Goal: Information Seeking & Learning: Learn about a topic

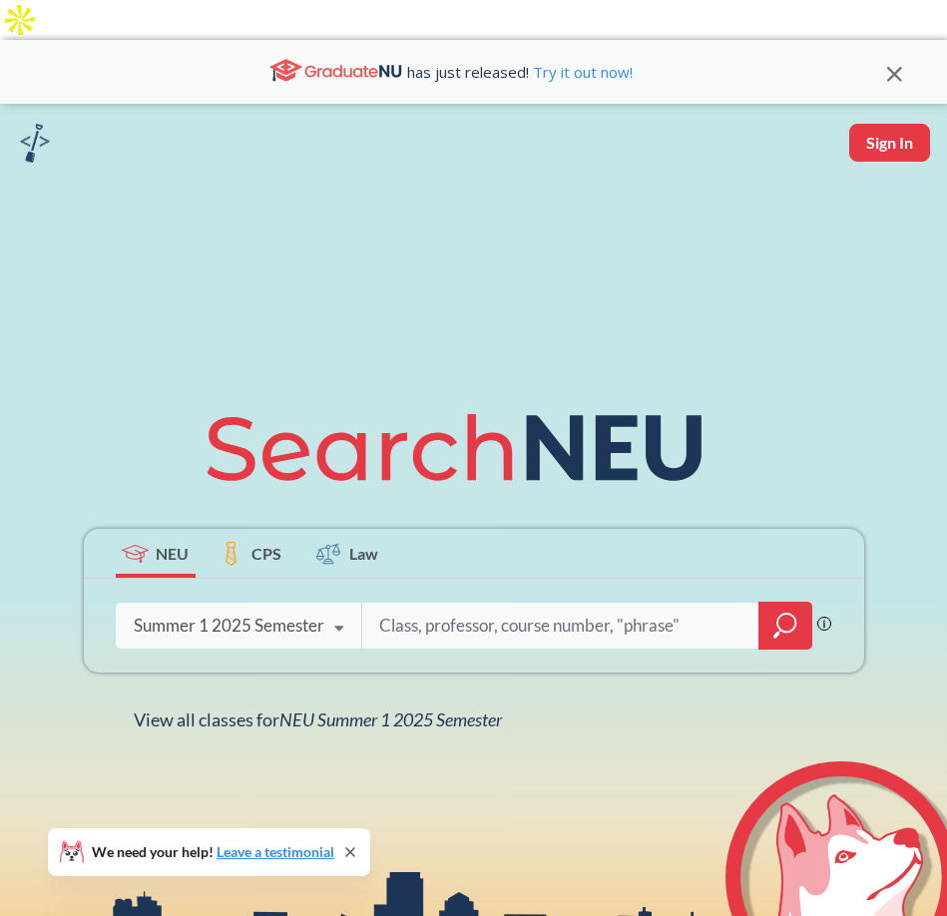
click at [319, 614] on div "Summer 1 2025 Semester" at bounding box center [229, 625] width 191 height 22
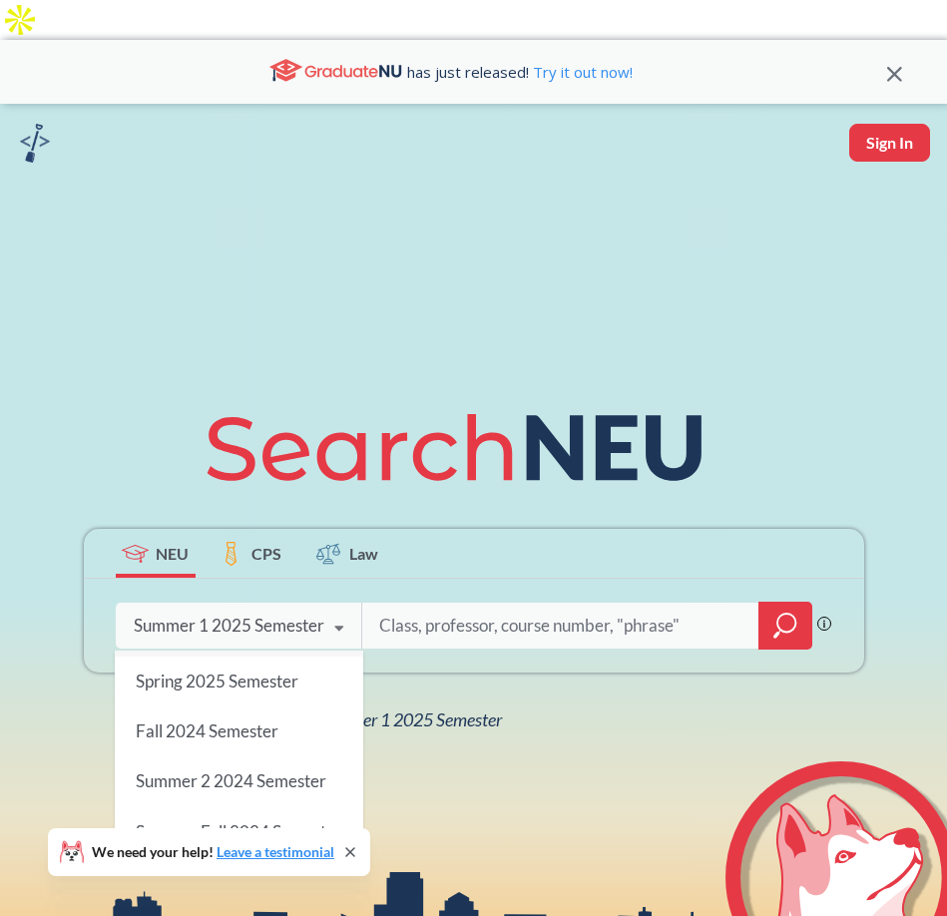
scroll to position [201, 0]
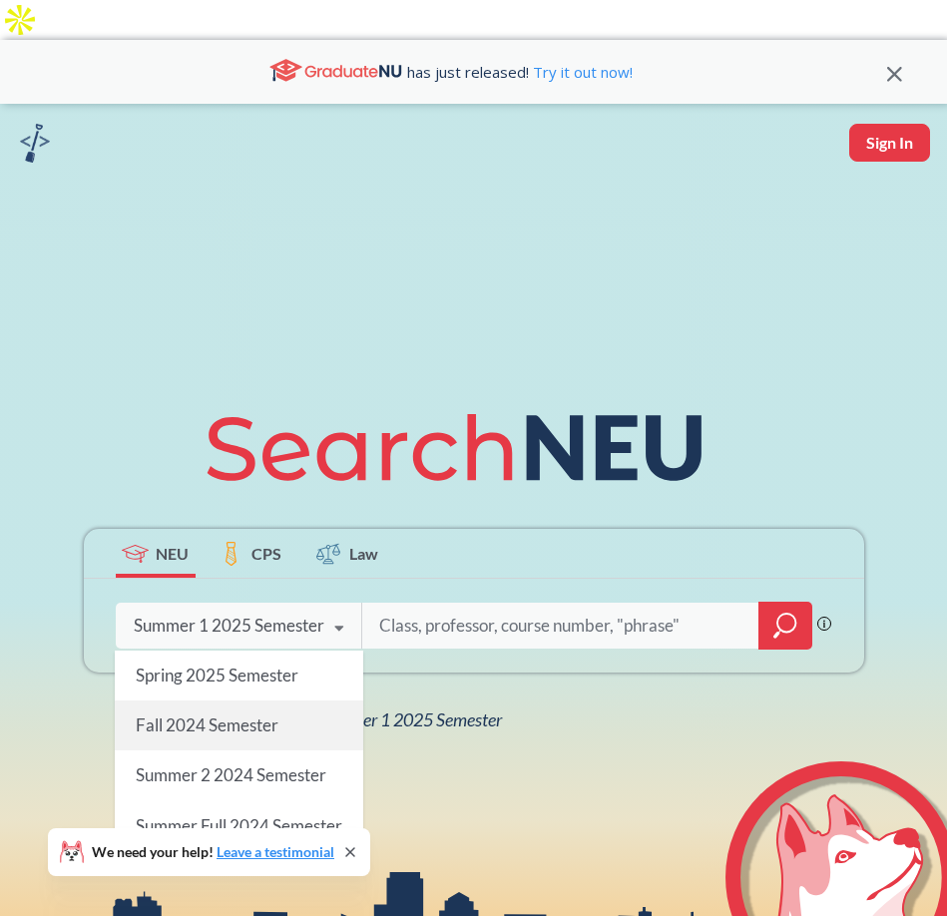
click at [223, 714] on span "Fall 2024 Semester" at bounding box center [206, 724] width 143 height 21
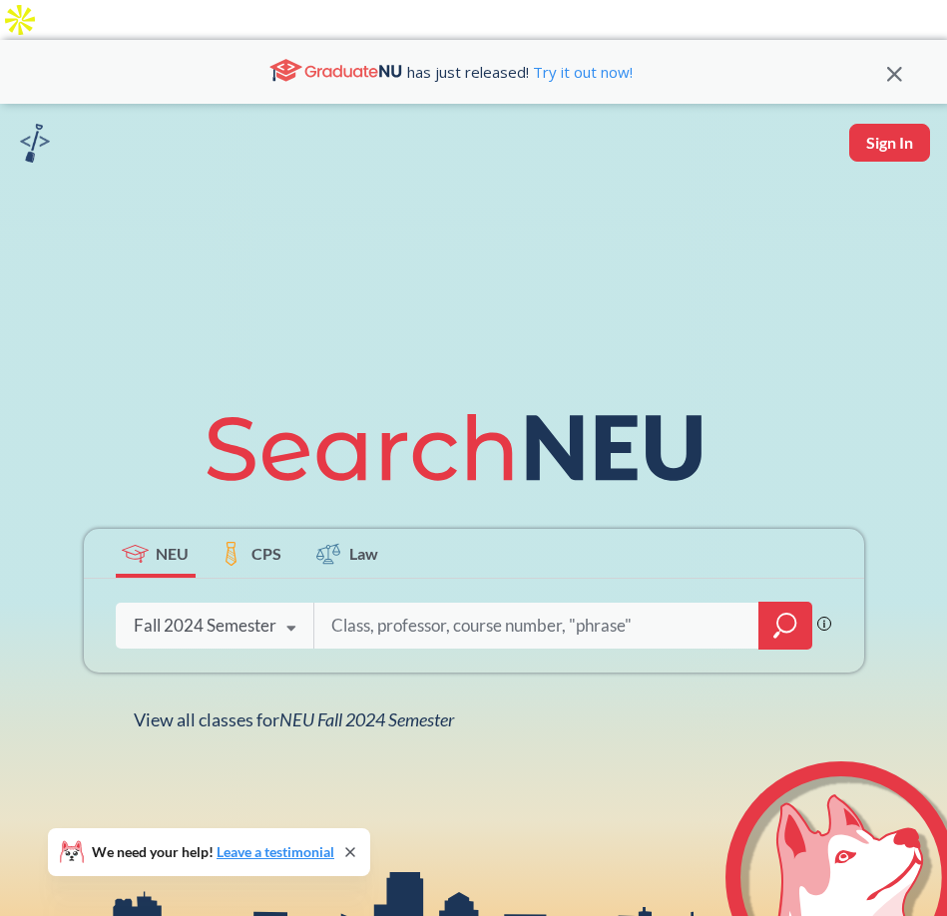
click at [270, 614] on div "Fall 2024 Semester" at bounding box center [205, 625] width 143 height 22
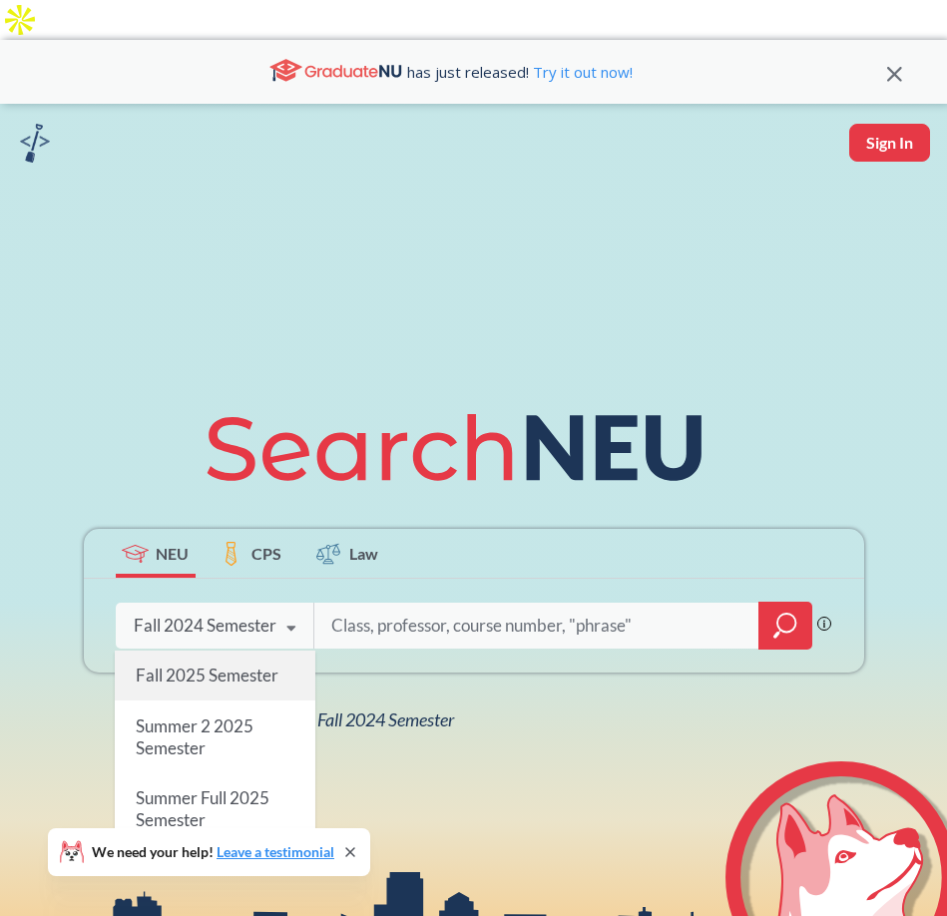
click at [227, 651] on div "Fall 2025 Semester" at bounding box center [215, 675] width 200 height 50
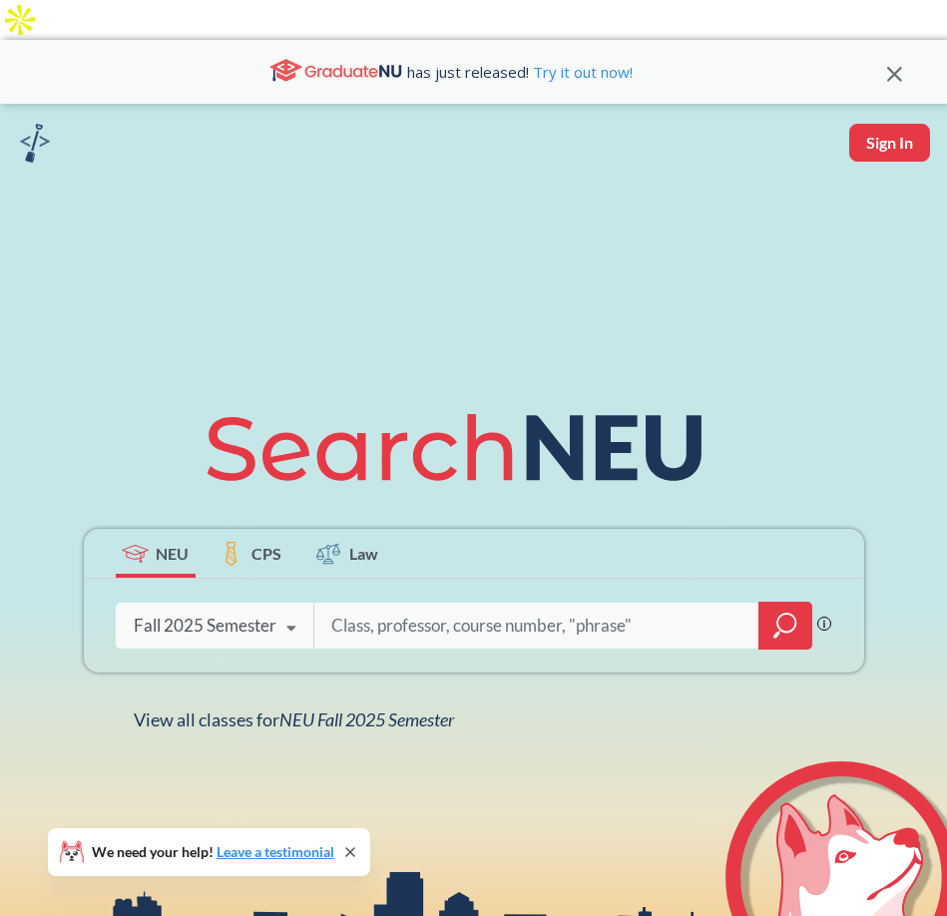
click at [763, 601] on div at bounding box center [785, 625] width 54 height 48
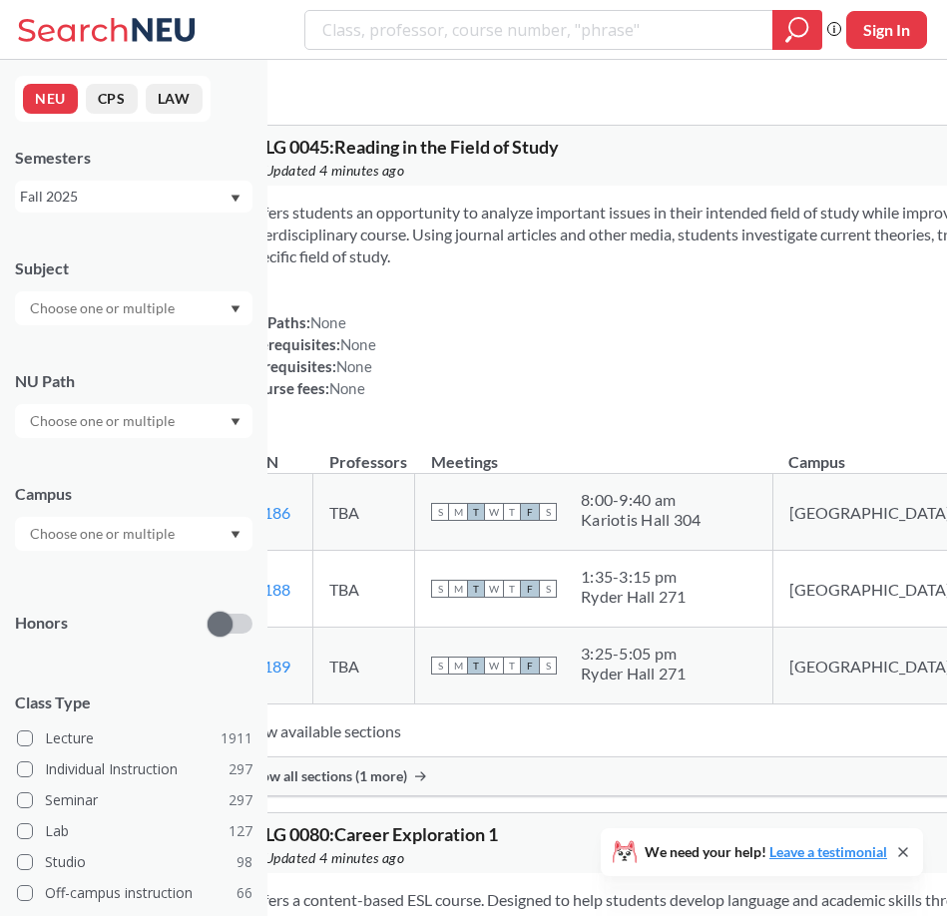
scroll to position [51, 0]
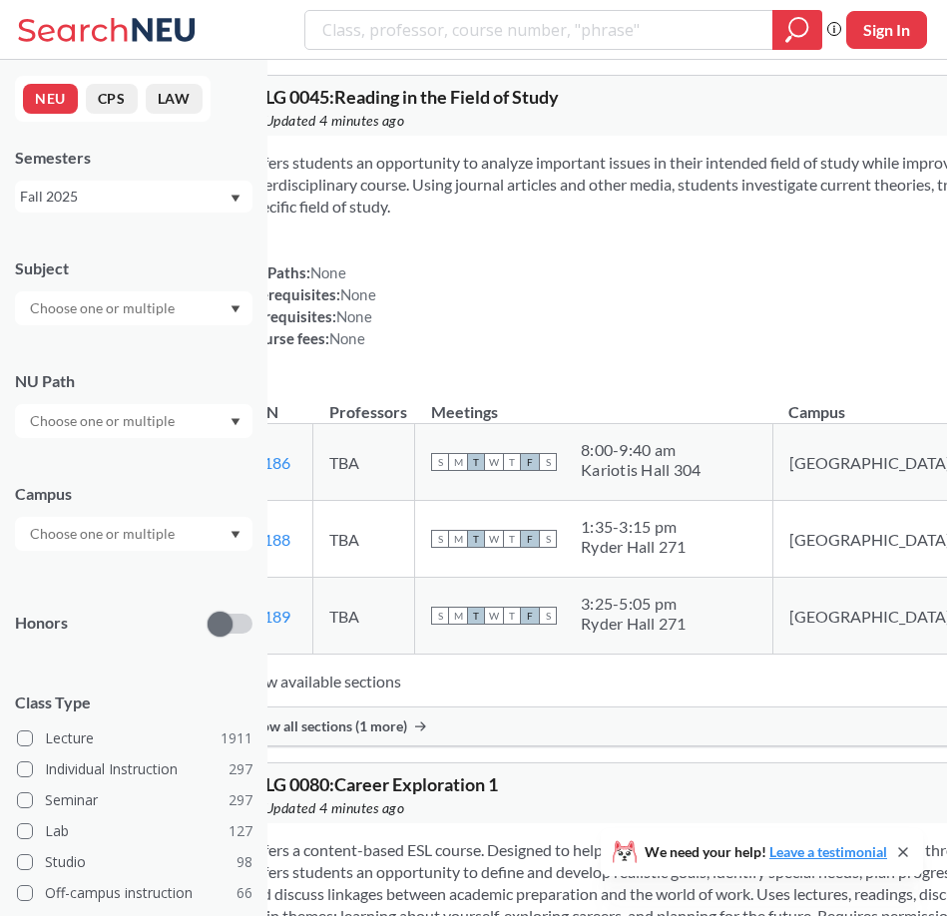
click at [134, 300] on input "text" at bounding box center [104, 308] width 168 height 24
click at [130, 416] on p "Mathematics" at bounding box center [138, 413] width 225 height 20
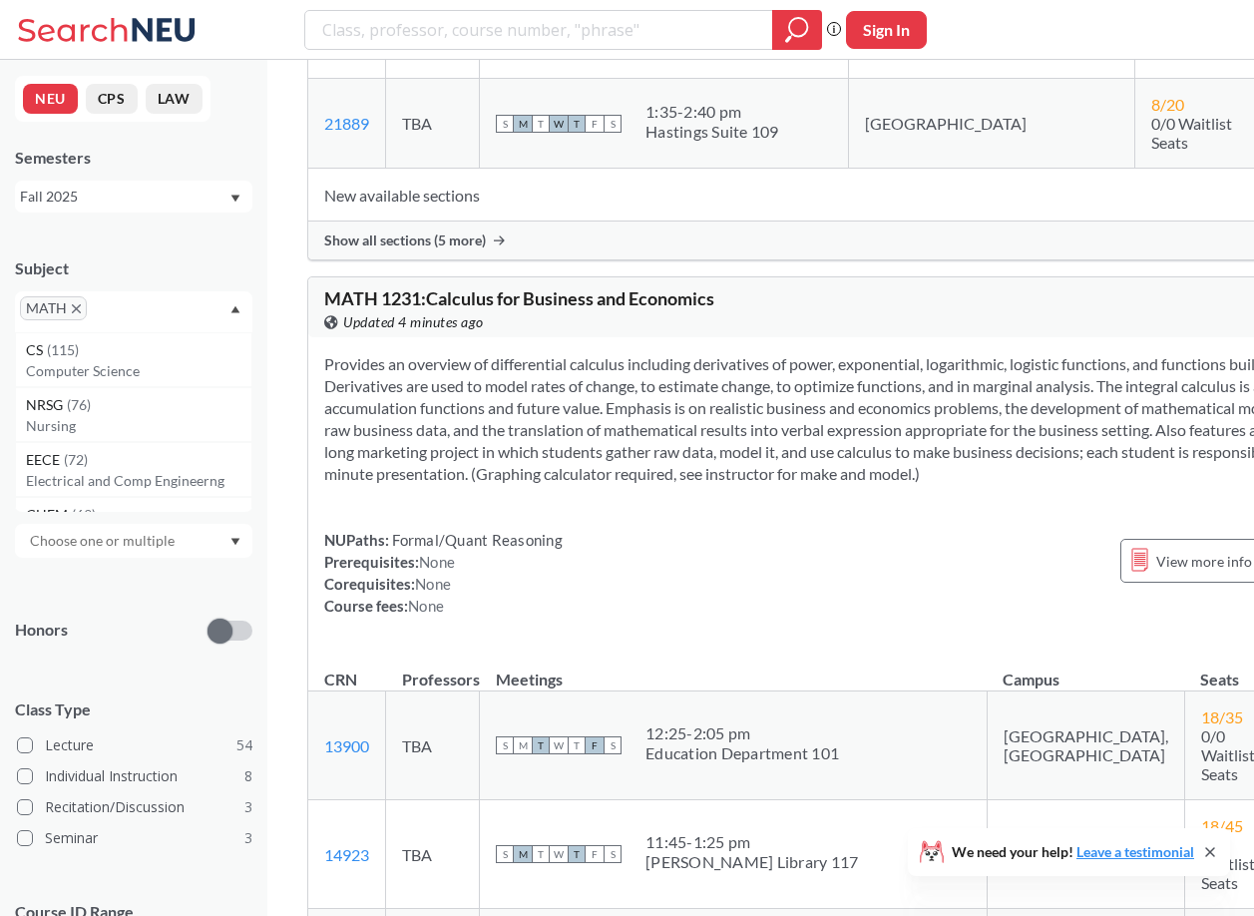
scroll to position [1822, 0]
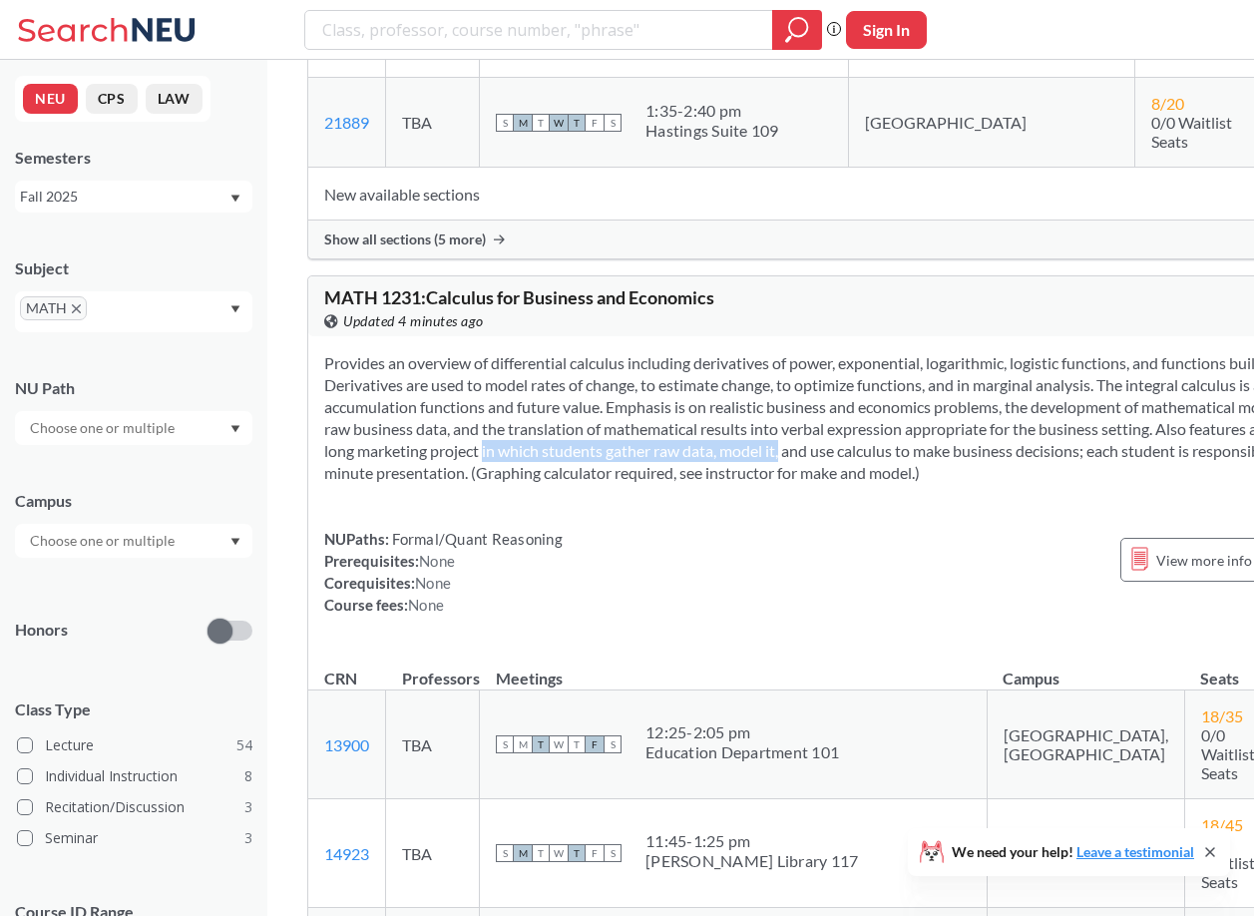
drag, startPoint x: 346, startPoint y: 446, endPoint x: 660, endPoint y: 440, distance: 314.3
click at [659, 440] on section "Provides an overview of differential calculus including derivatives of power, e…" at bounding box center [835, 418] width 1023 height 132
click at [660, 440] on section "Provides an overview of differential calculus including derivatives of power, e…" at bounding box center [835, 418] width 1023 height 132
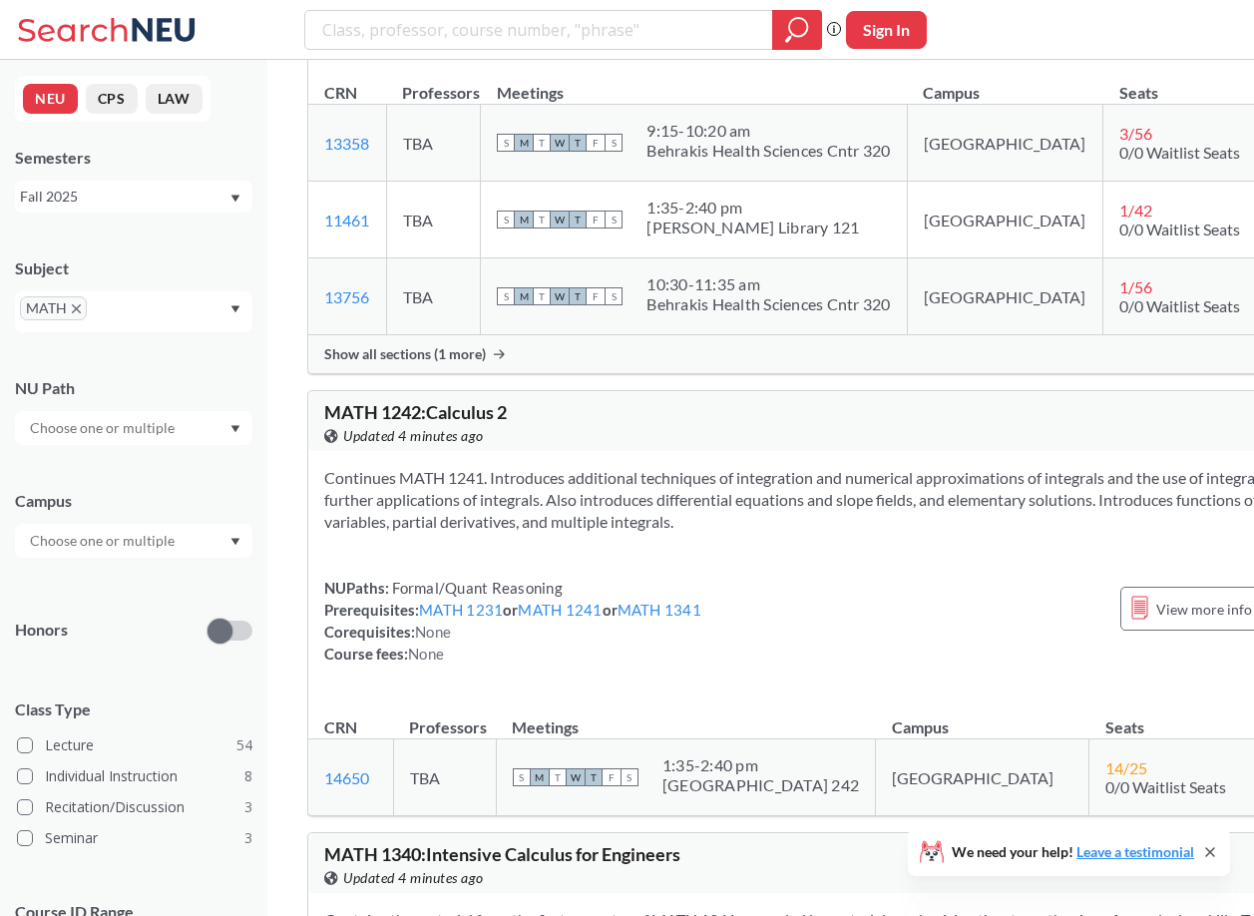
scroll to position [3222, 0]
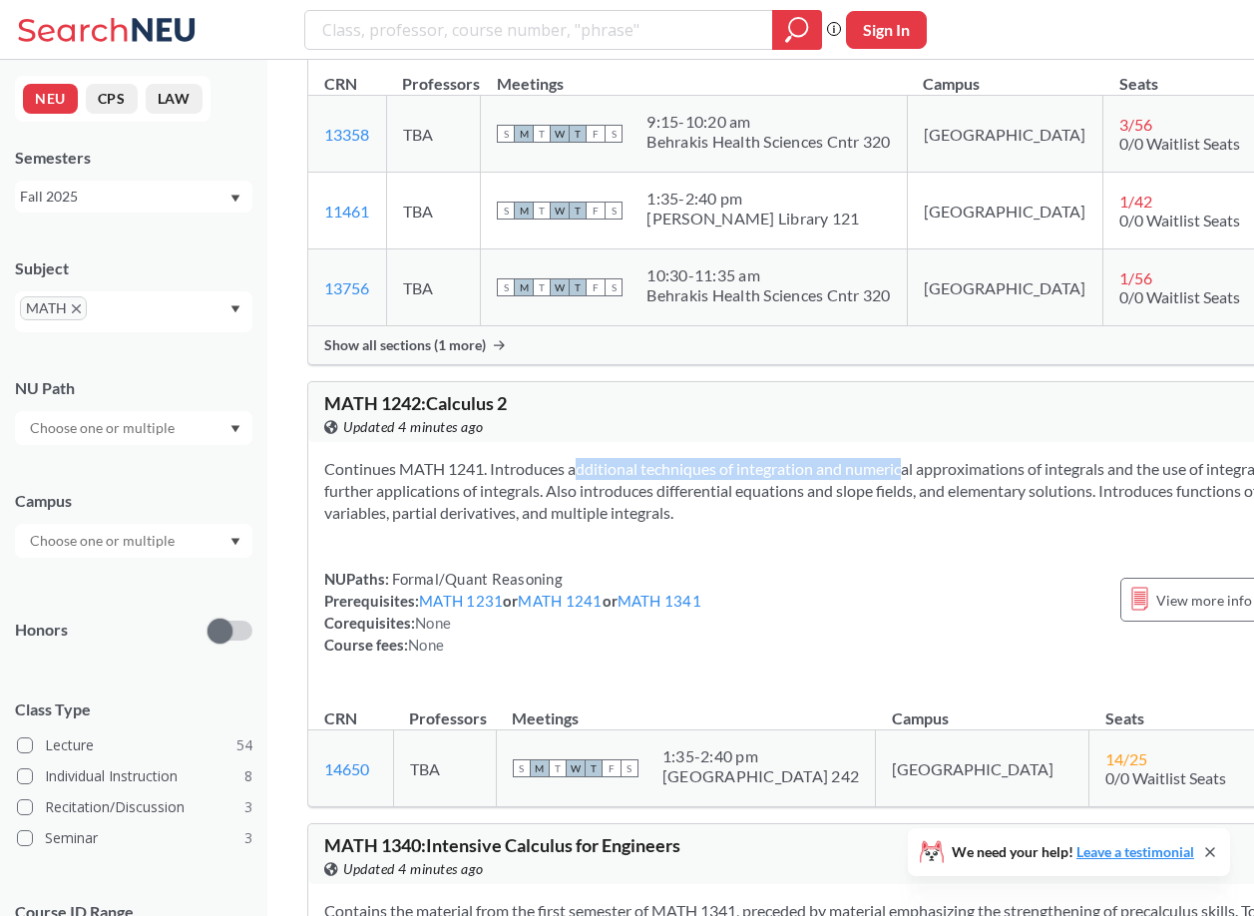
drag, startPoint x: 553, startPoint y: 436, endPoint x: 869, endPoint y: 436, distance: 316.2
click at [869, 458] on section "Continues MATH 1241. Introduces additional techniques of integration and numeri…" at bounding box center [835, 491] width 1023 height 66
click at [870, 458] on section "Continues MATH 1241. Introduces additional techniques of integration and numeri…" at bounding box center [835, 491] width 1023 height 66
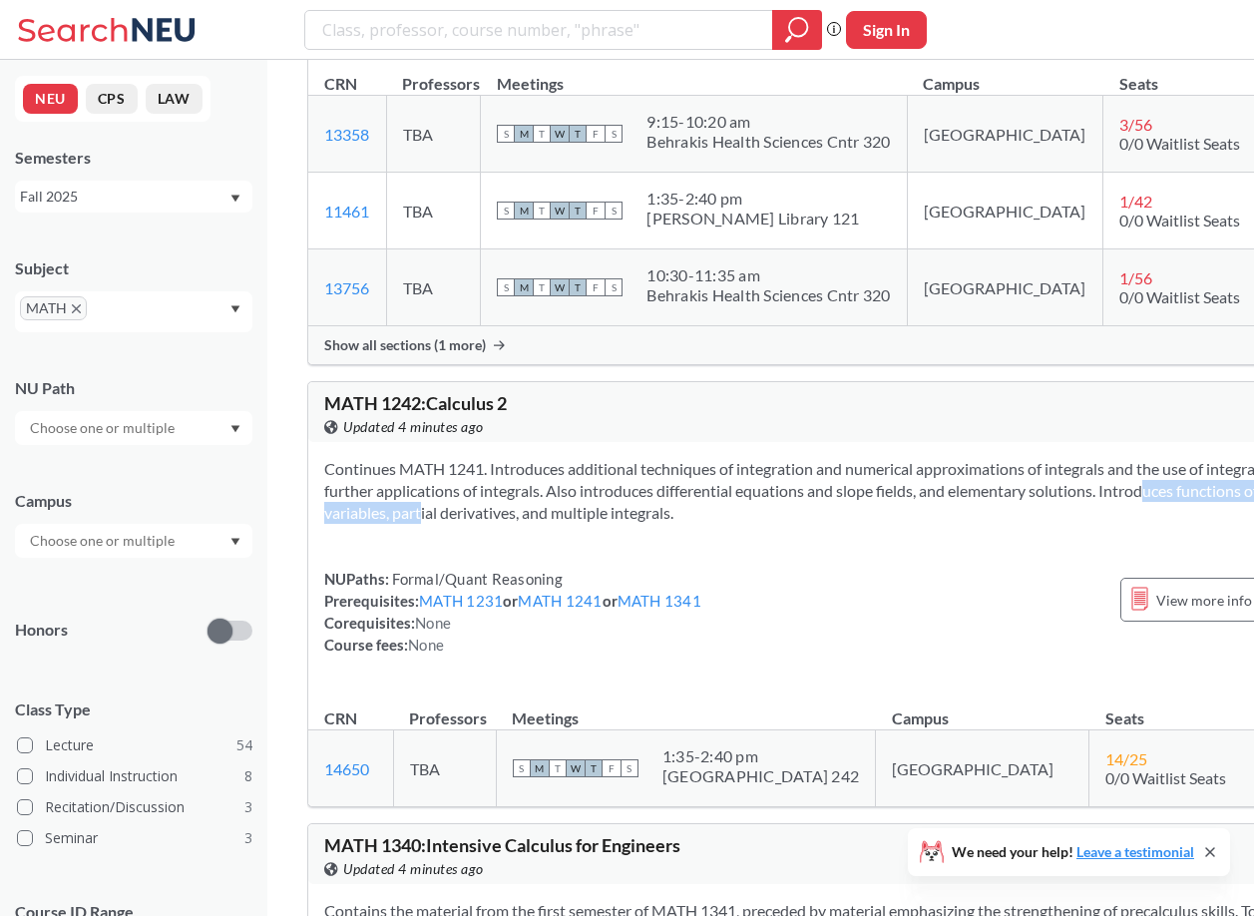
drag, startPoint x: 464, startPoint y: 487, endPoint x: 679, endPoint y: 487, distance: 215.5
click at [677, 487] on section "Continues MATH 1241. Introduces additional techniques of integration and numeri…" at bounding box center [835, 491] width 1023 height 66
click at [679, 487] on section "Continues MATH 1241. Introduces additional techniques of integration and numeri…" at bounding box center [835, 491] width 1023 height 66
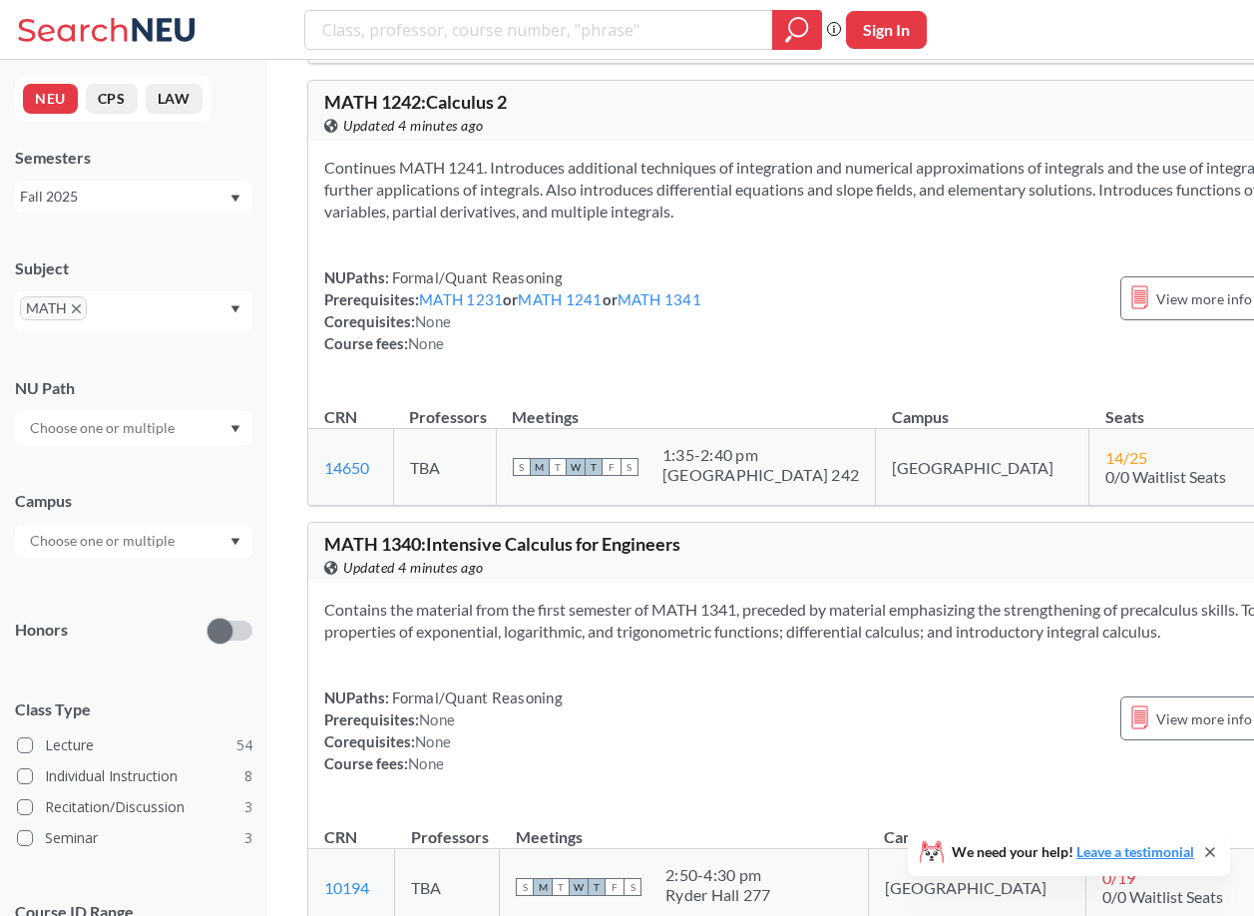
scroll to position [3526, 0]
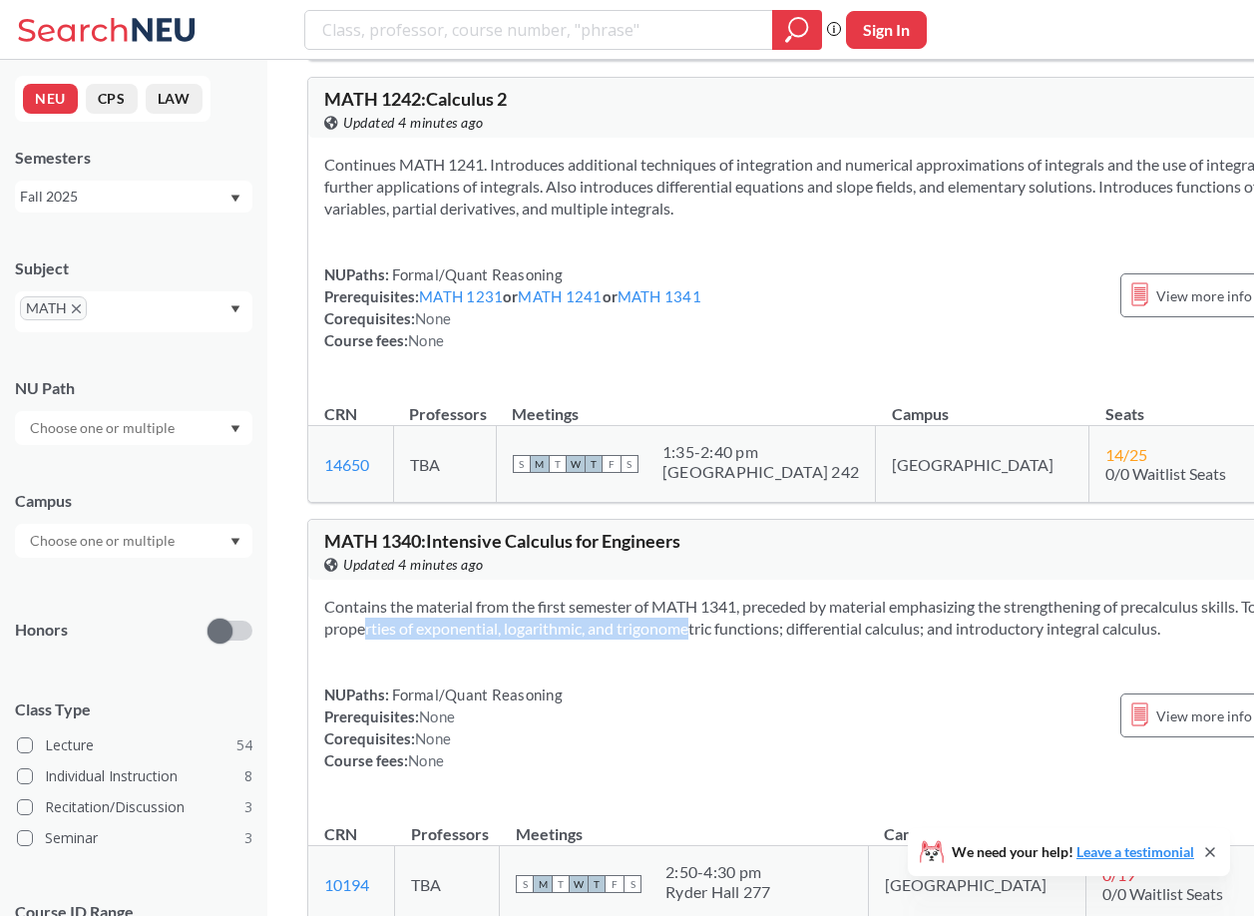
drag, startPoint x: 578, startPoint y: 604, endPoint x: 867, endPoint y: 604, distance: 289.3
click at [866, 604] on section "Contains the material from the first semester of MATH 1341, preceded by materia…" at bounding box center [835, 617] width 1023 height 44
click at [867, 604] on section "Contains the material from the first semester of MATH 1341, preceded by materia…" at bounding box center [835, 617] width 1023 height 44
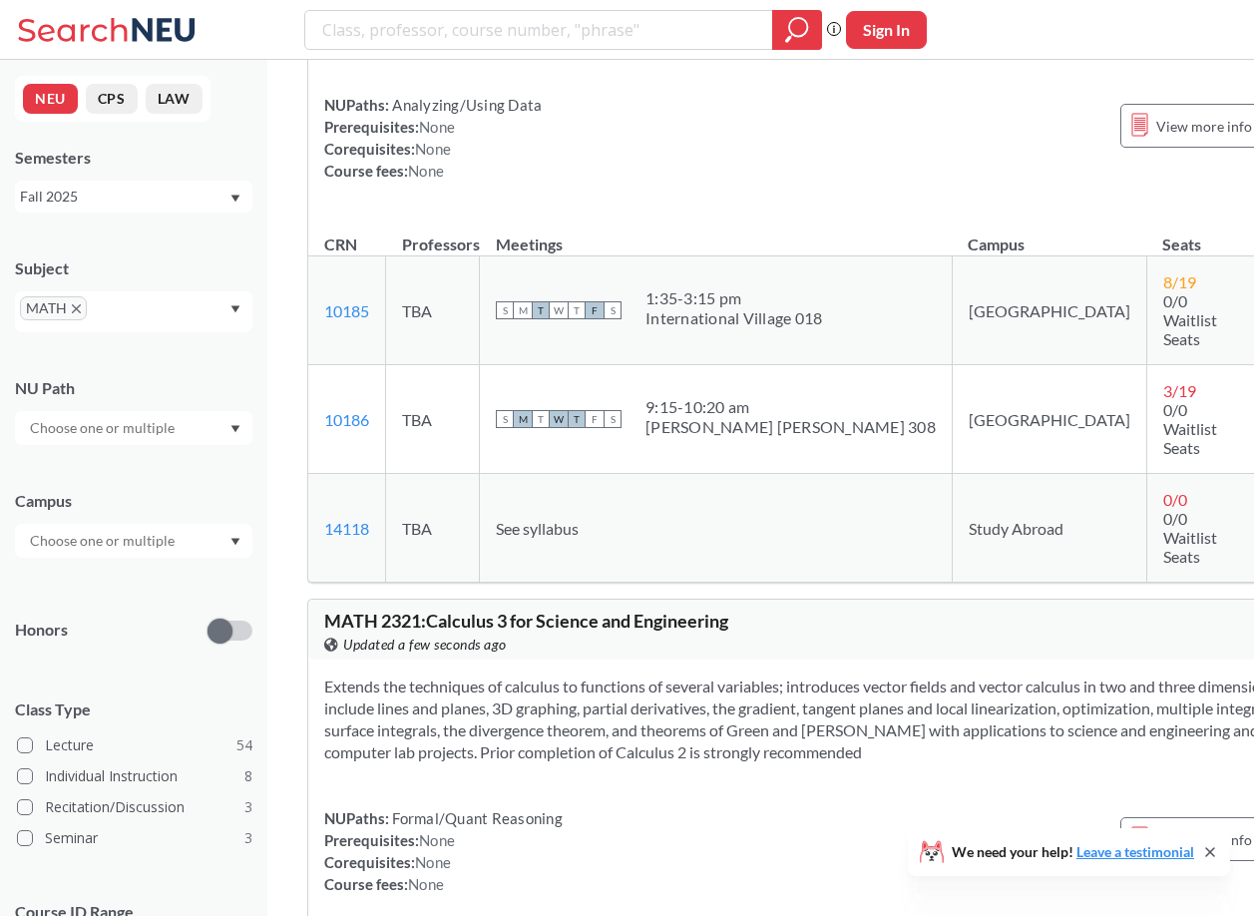
scroll to position [7570, 0]
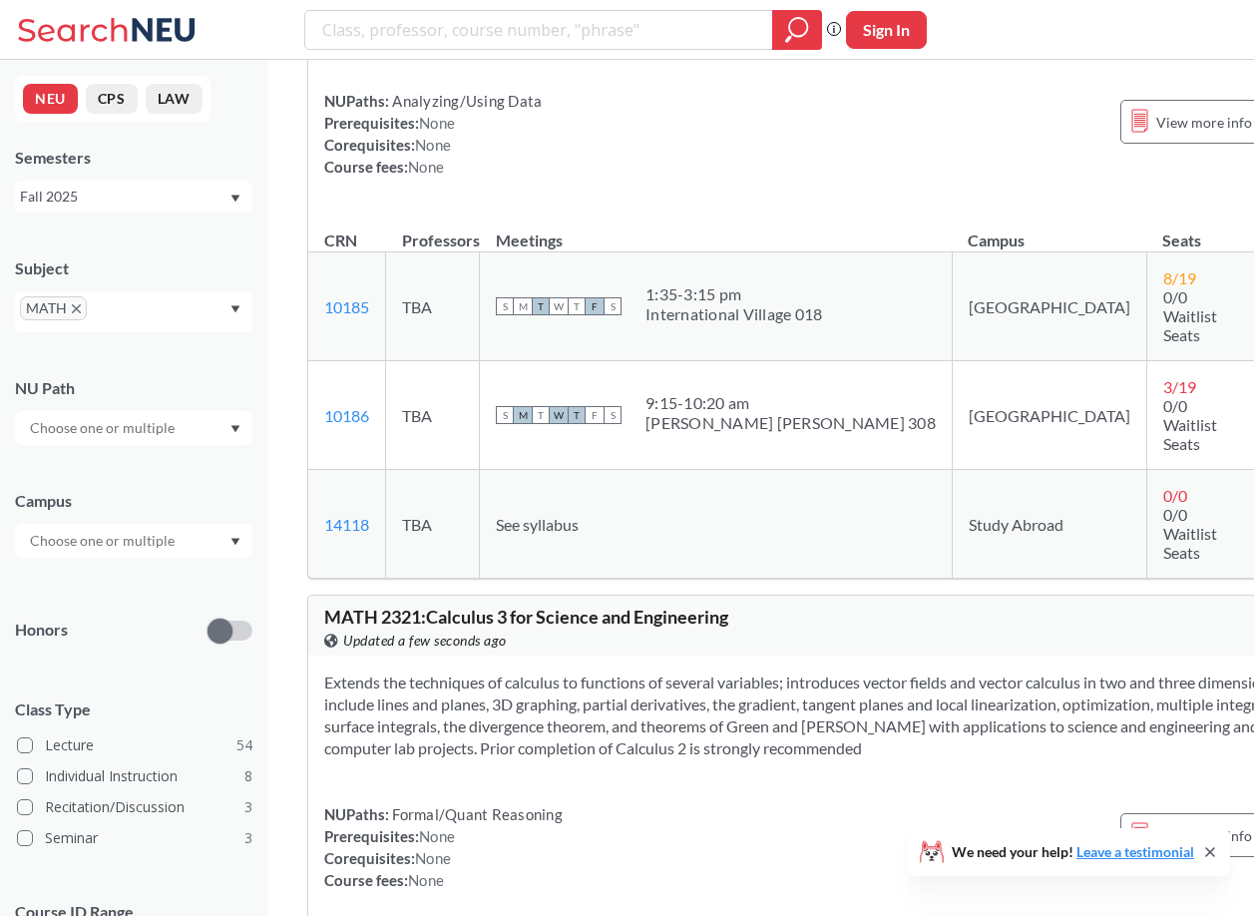
click at [229, 325] on div "MATH" at bounding box center [133, 311] width 237 height 41
click at [124, 375] on div "ECON ( 48 )" at bounding box center [138, 372] width 225 height 22
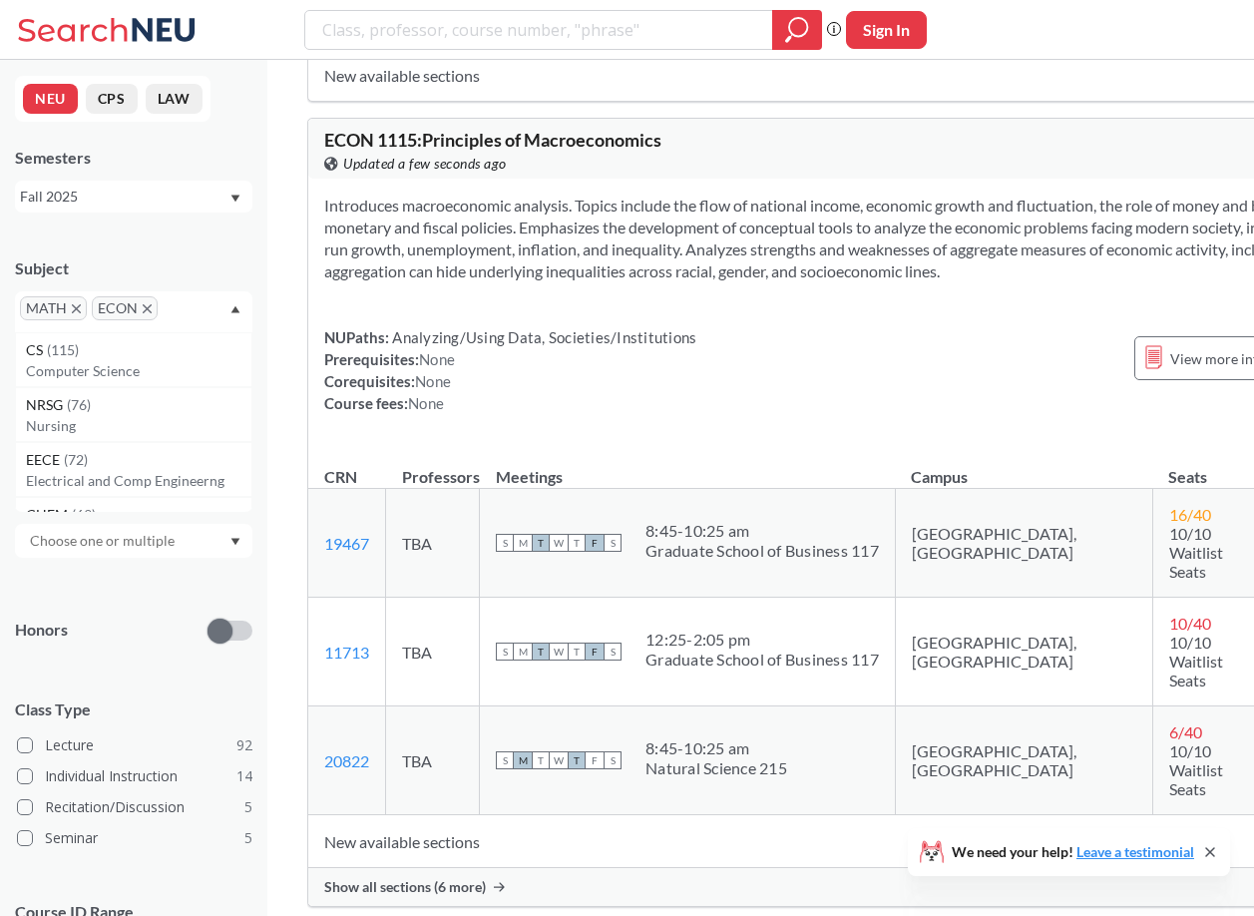
scroll to position [535, 0]
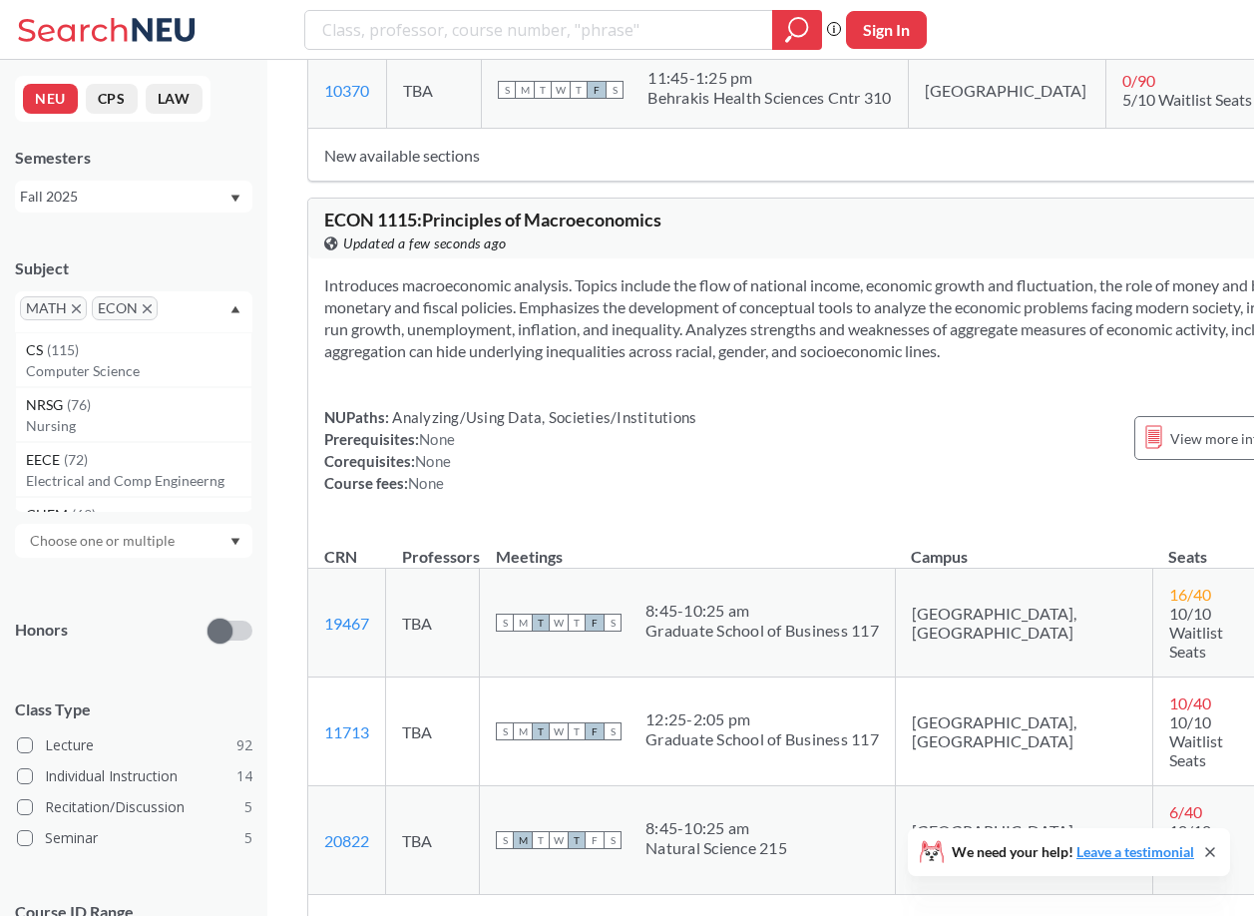
click at [73, 301] on span "MATH" at bounding box center [53, 308] width 67 height 24
click at [79, 308] on icon "X to remove pill" at bounding box center [76, 308] width 9 height 9
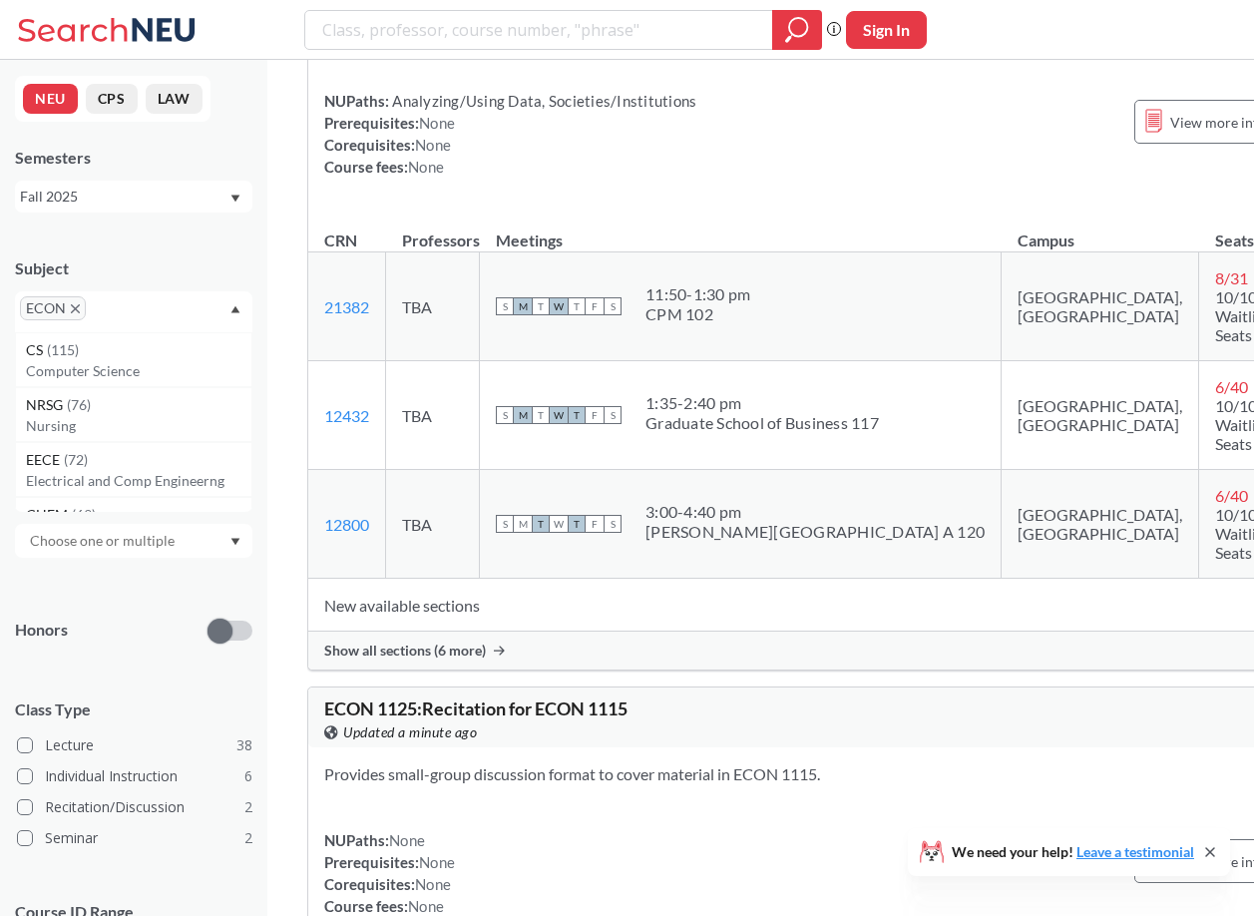
scroll to position [1659, 0]
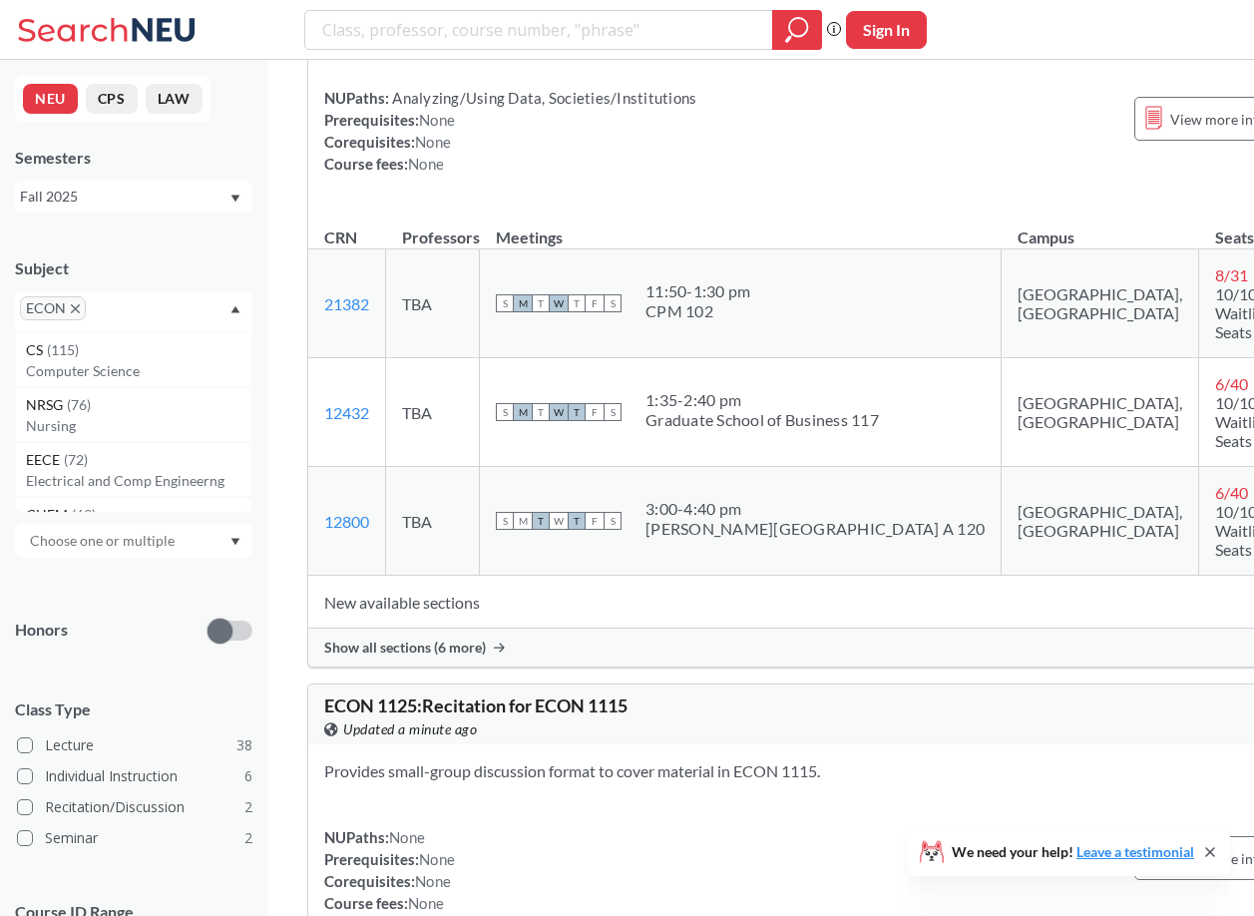
click at [413, 656] on span "Show all sections (6 more)" at bounding box center [405, 647] width 162 height 18
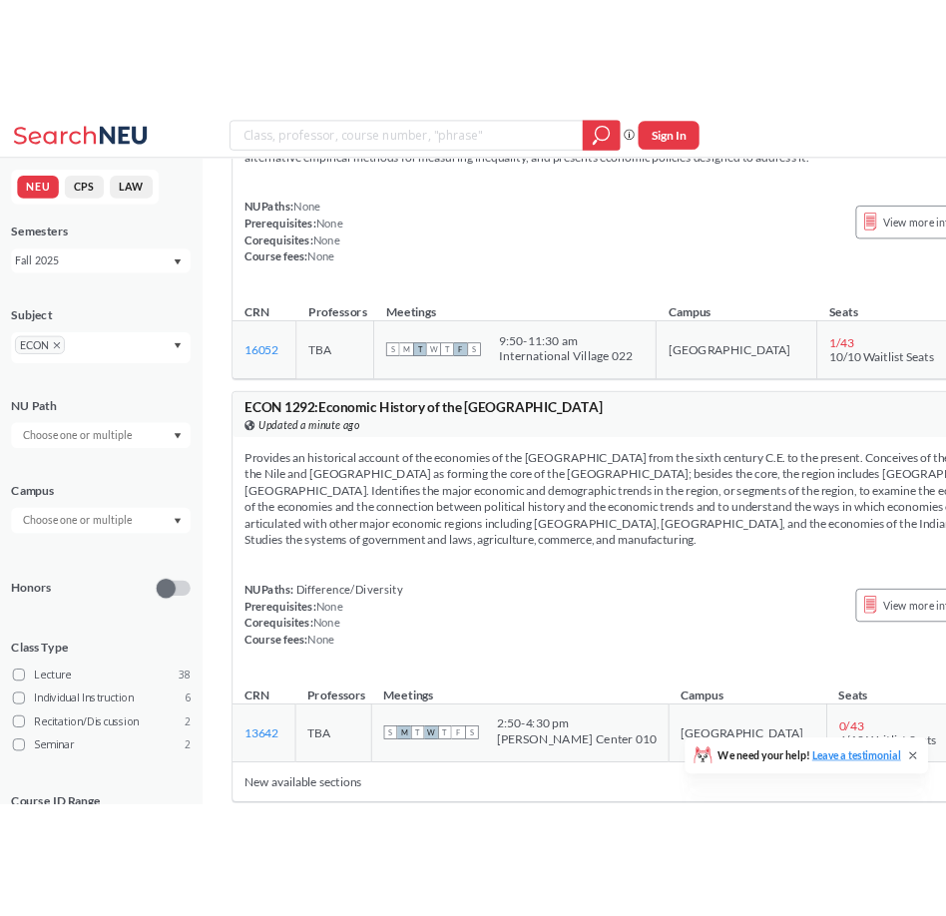
scroll to position [4377, 0]
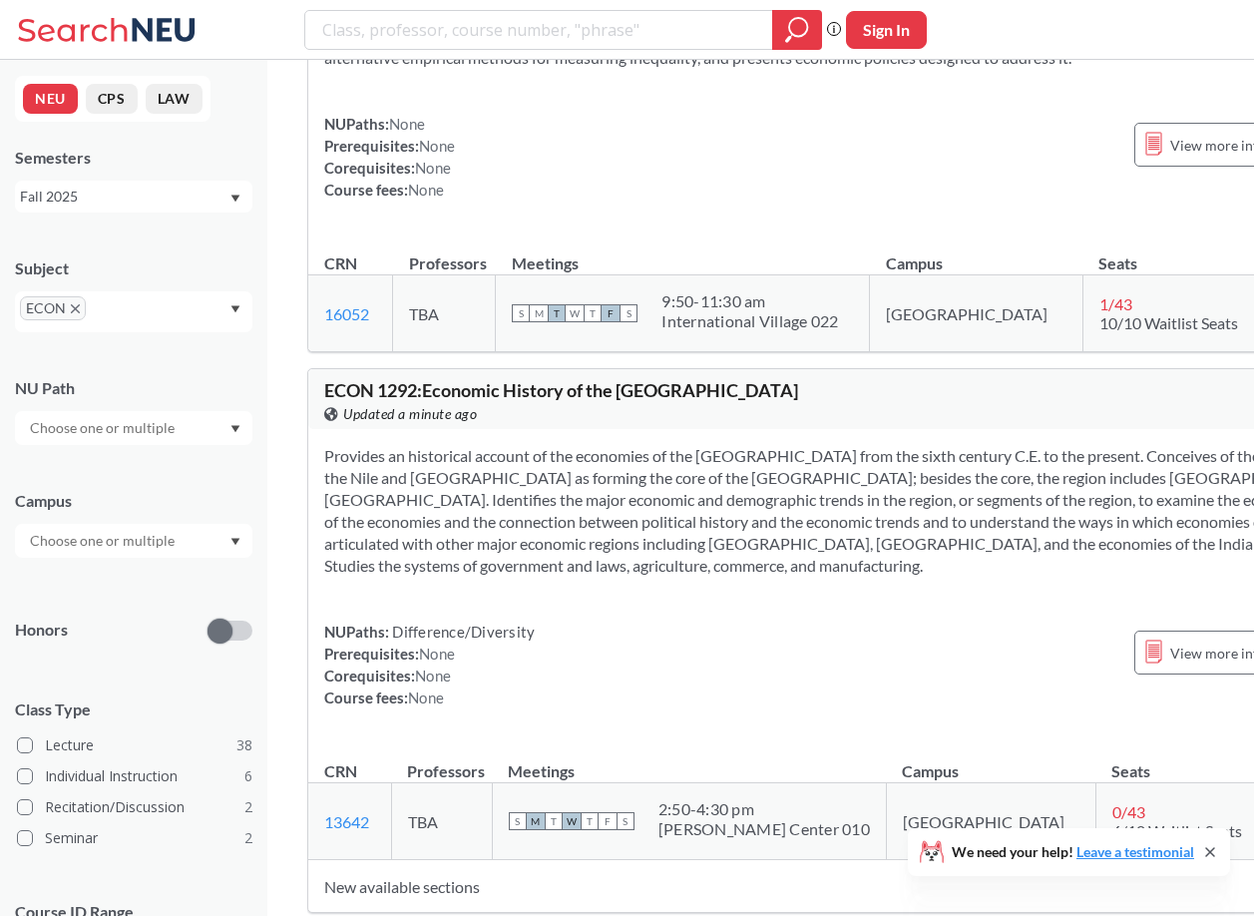
click at [946, 853] on icon at bounding box center [1210, 852] width 8 height 8
click at [82, 446] on div "Subject ECON NU Path Campus Honors Class Type Lecture 38 Individual Instruction…" at bounding box center [133, 631] width 237 height 788
click at [82, 436] on input "text" at bounding box center [104, 428] width 168 height 24
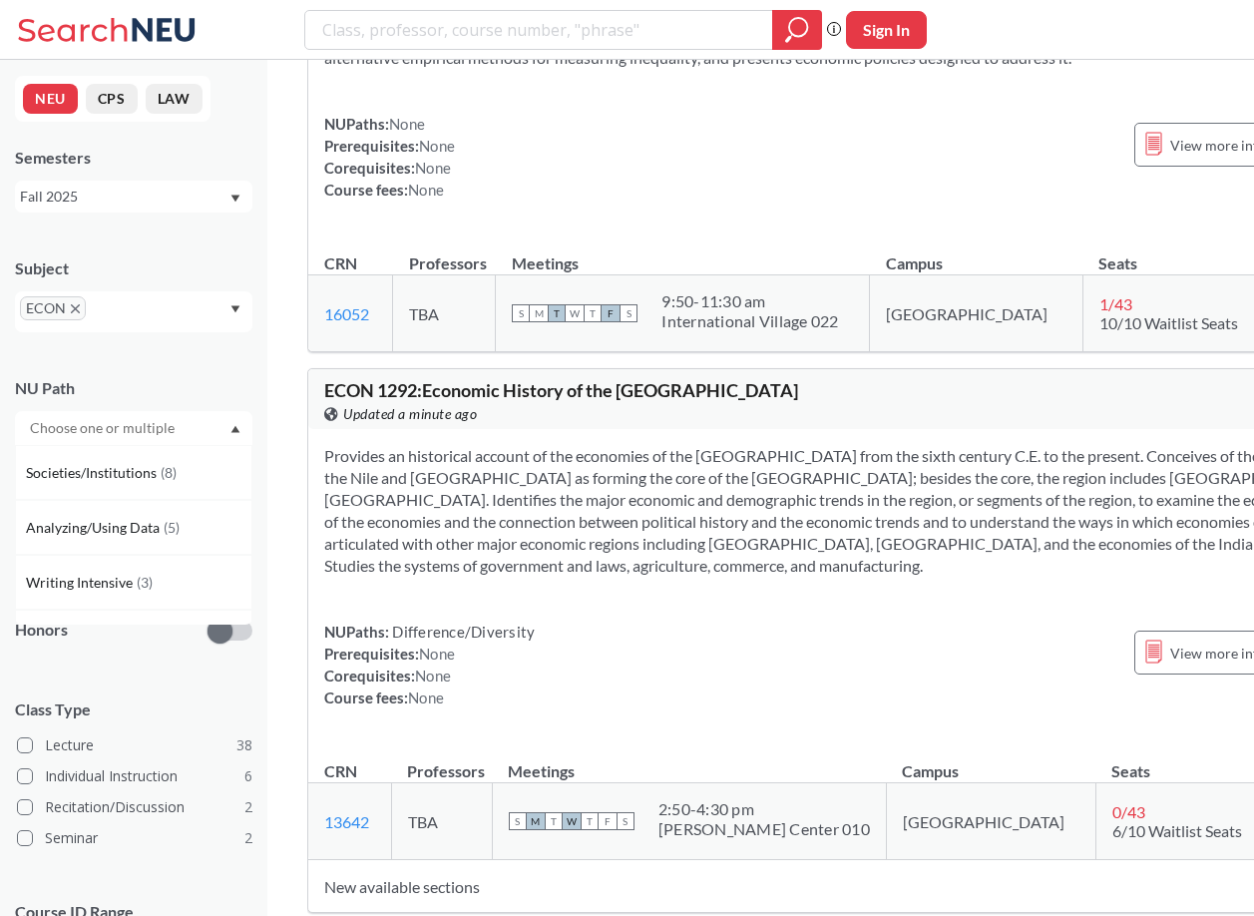
click at [82, 436] on input "text" at bounding box center [104, 428] width 168 height 24
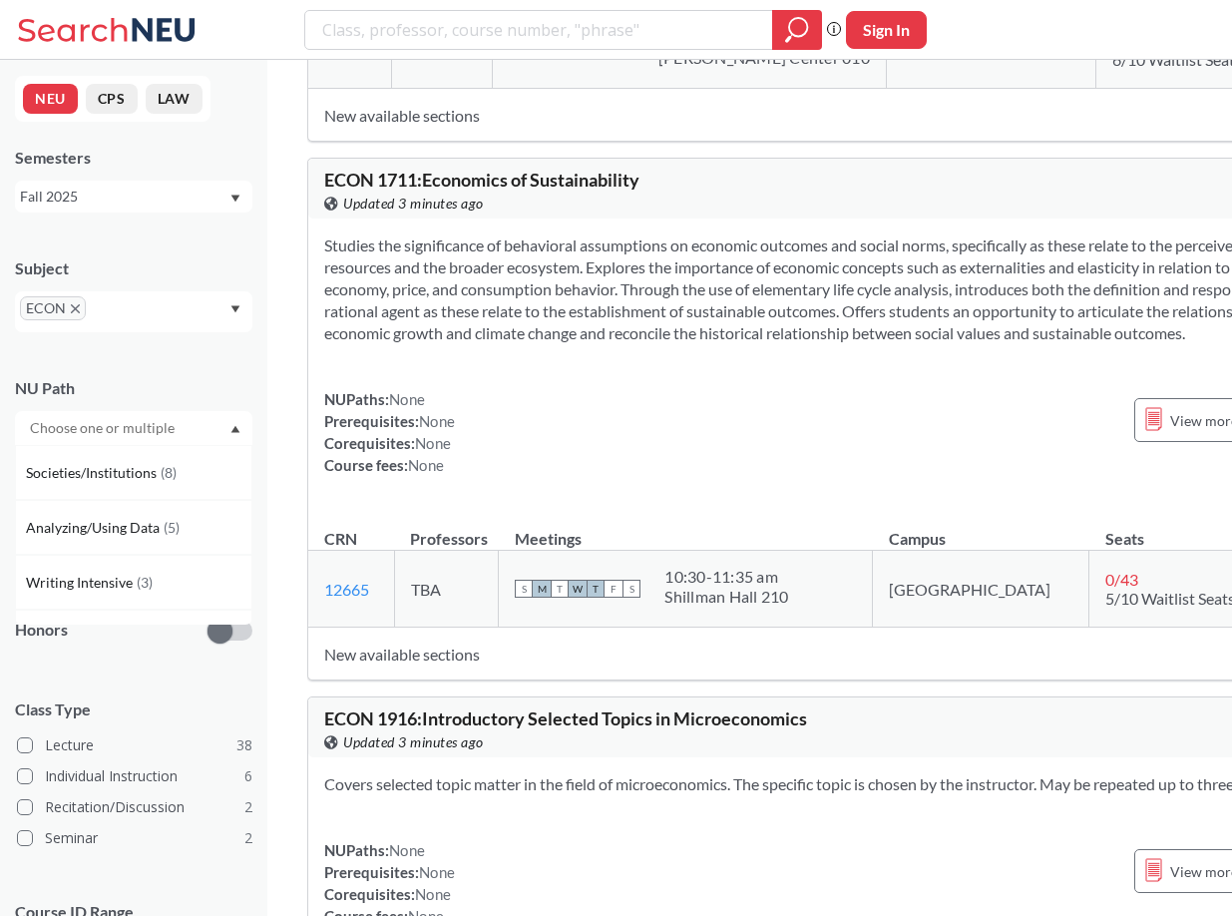
scroll to position [5161, 0]
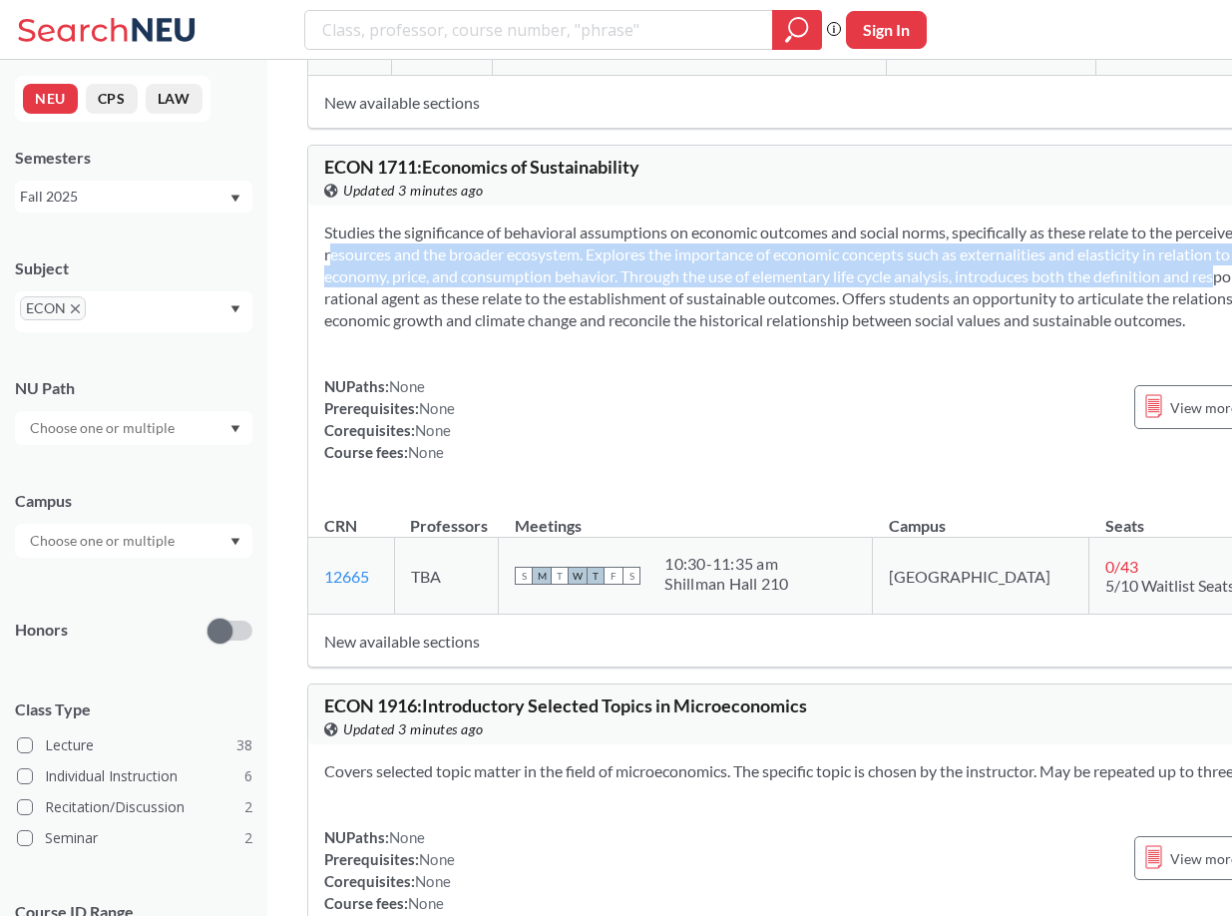
drag, startPoint x: 524, startPoint y: 429, endPoint x: 756, endPoint y: 470, distance: 236.0
click at [755, 331] on section "Studies the significance of behavioral assumptions on economic outcomes and soc…" at bounding box center [842, 276] width 1037 height 110
click at [756, 331] on section "Studies the significance of behavioral assumptions on economic outcomes and soc…" at bounding box center [842, 276] width 1037 height 110
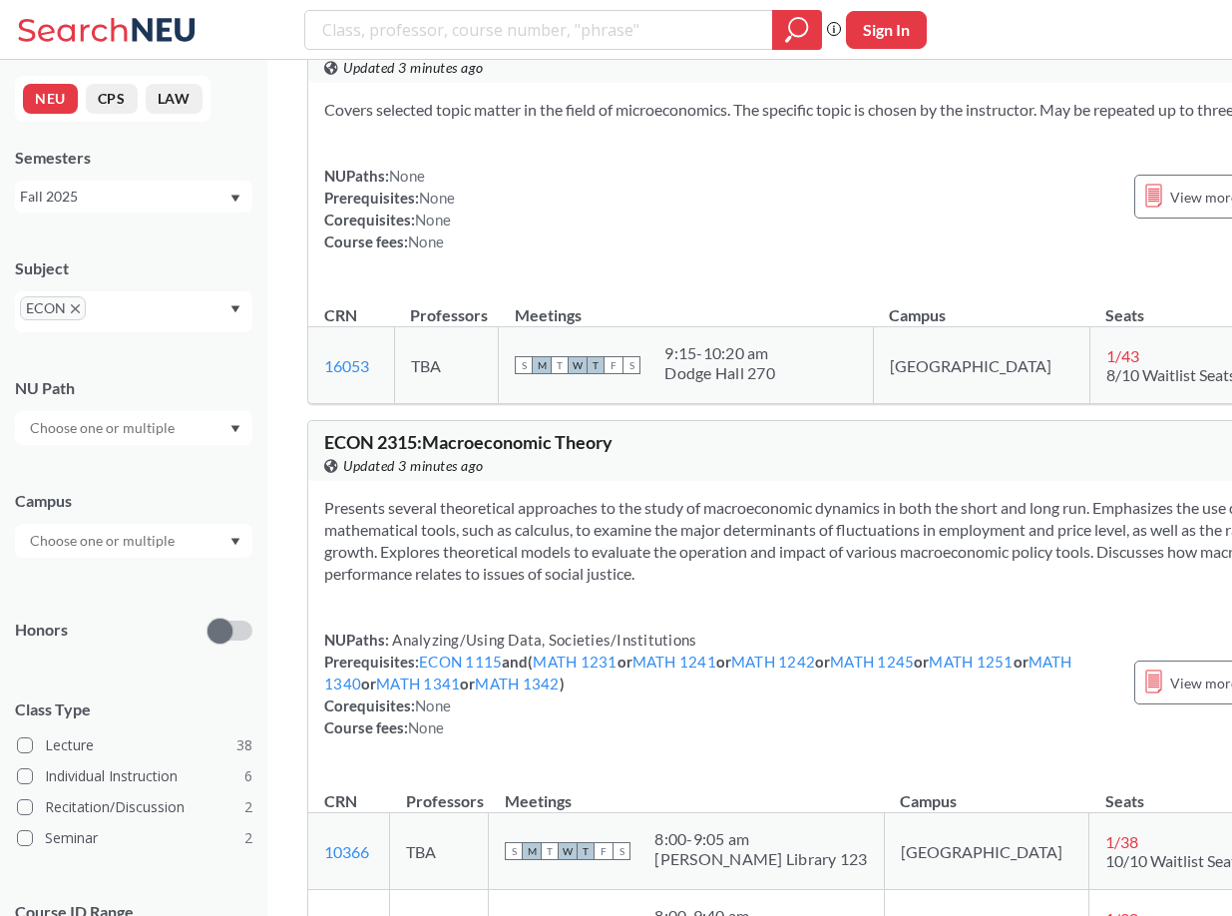
scroll to position [6132, 0]
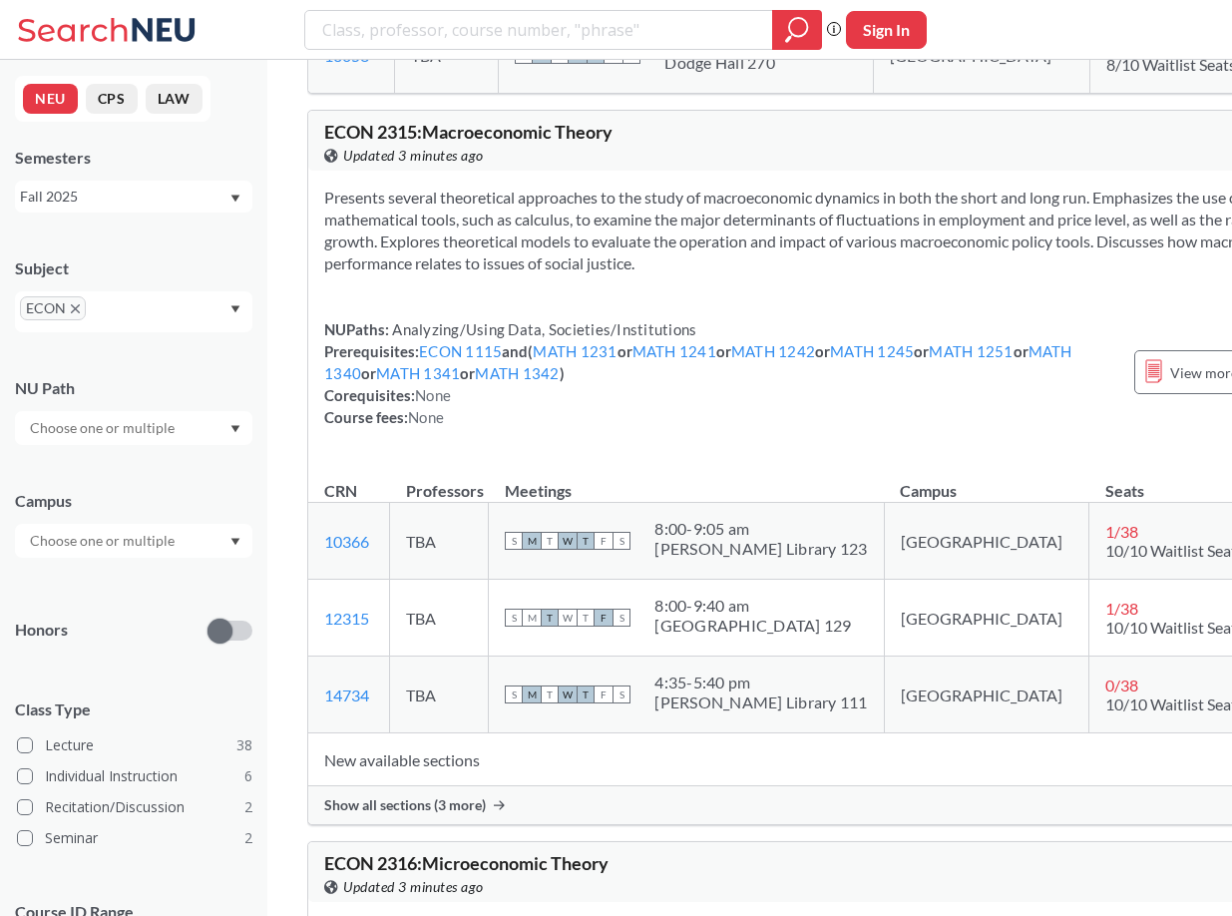
click at [733, 460] on div "Presents several theoretical approaches to the study of macroeconomic dynamics …" at bounding box center [842, 315] width 1069 height 289
drag, startPoint x: 416, startPoint y: 611, endPoint x: 499, endPoint y: 615, distance: 82.9
click at [499, 428] on div "NUPaths: Analyzing/Using Data, Societies/Institutions Prerequisites: ECON 1115 …" at bounding box center [719, 373] width 790 height 110
copy div "ECON 1115"
